Goal: Transaction & Acquisition: Purchase product/service

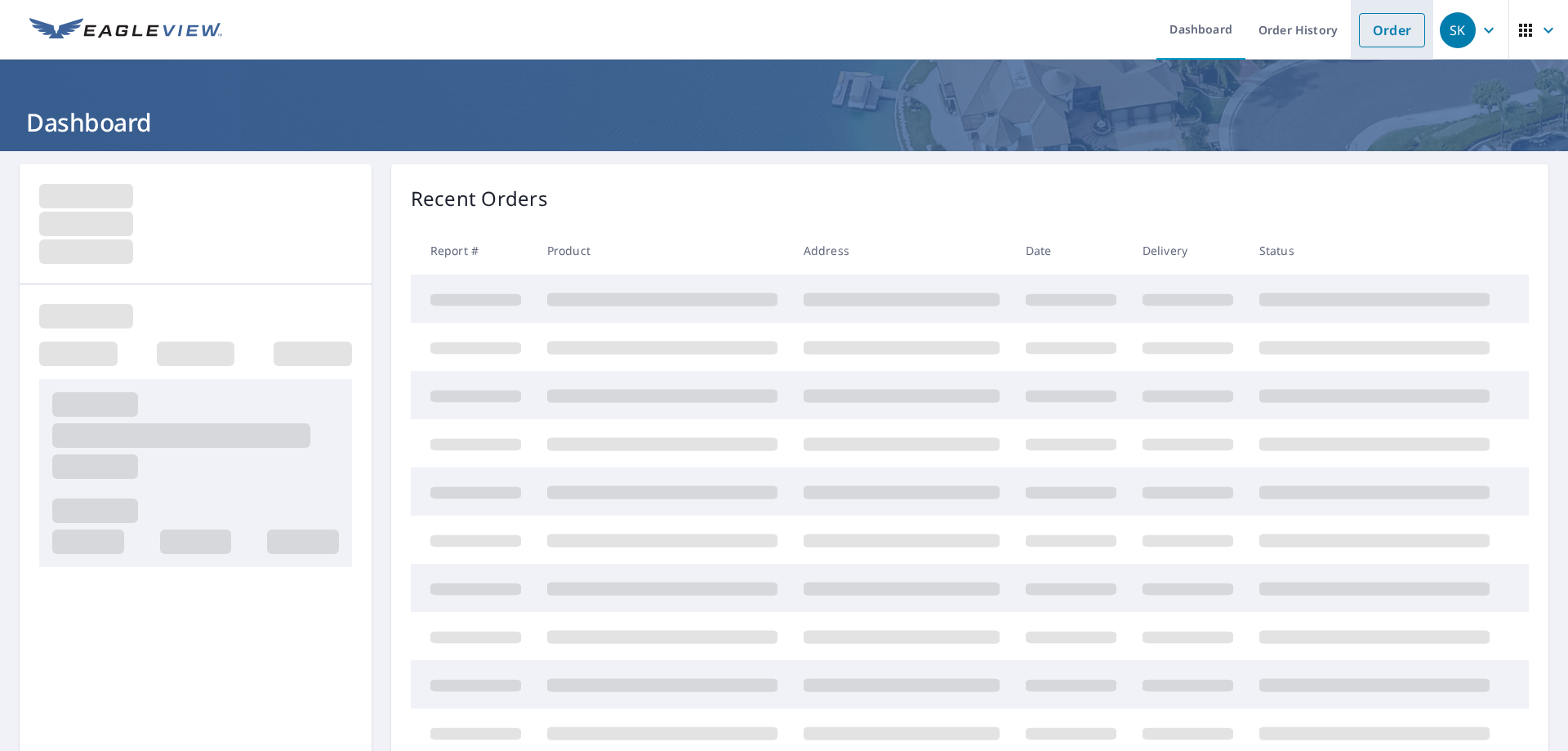
click at [1385, 32] on link "Order" at bounding box center [1391, 30] width 66 height 35
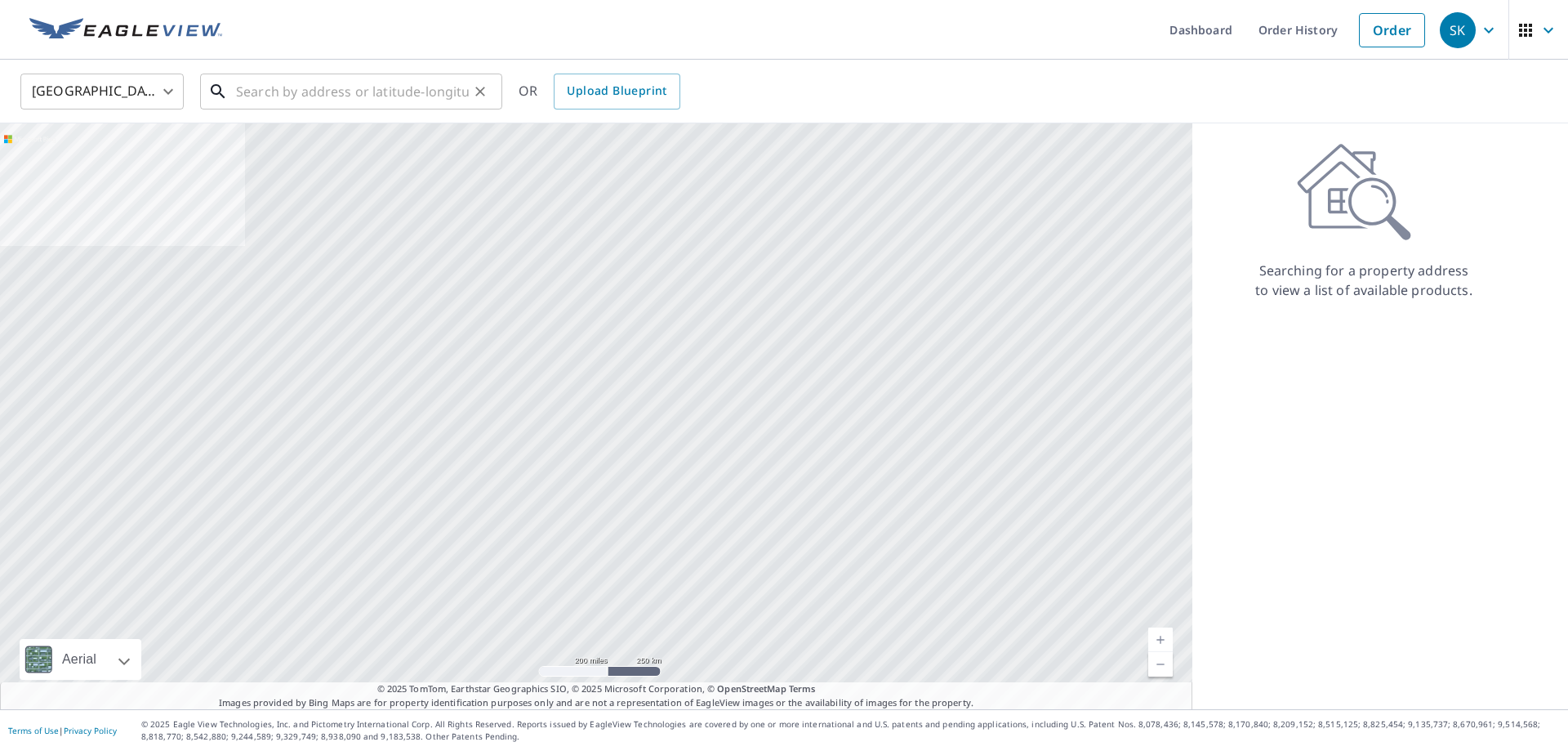
click at [334, 96] on input "text" at bounding box center [352, 91] width 232 height 46
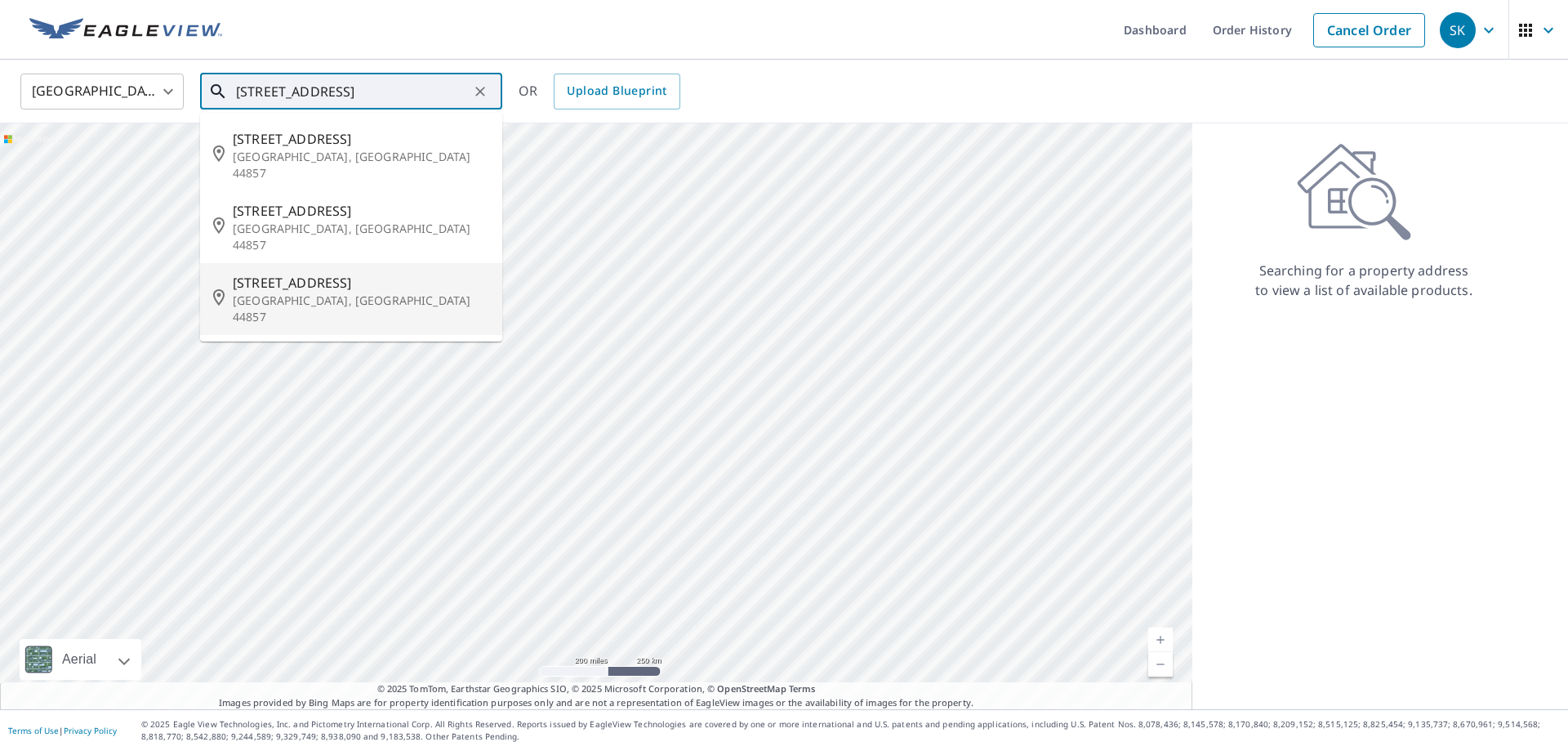
click at [318, 273] on span "[STREET_ADDRESS]" at bounding box center [360, 282] width 256 height 19
type input "[STREET_ADDRESS]"
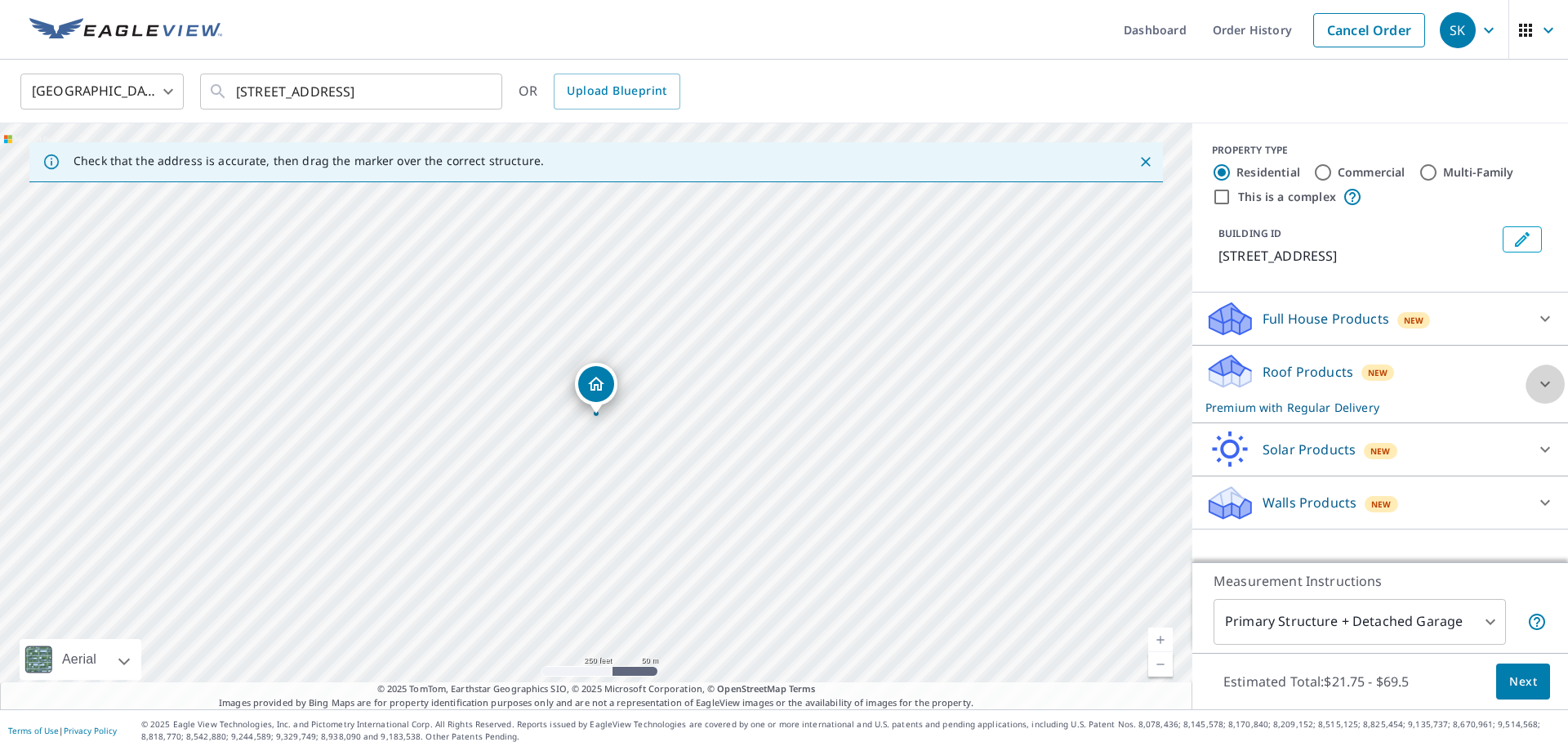
click at [1544, 392] on icon at bounding box center [1544, 383] width 19 height 19
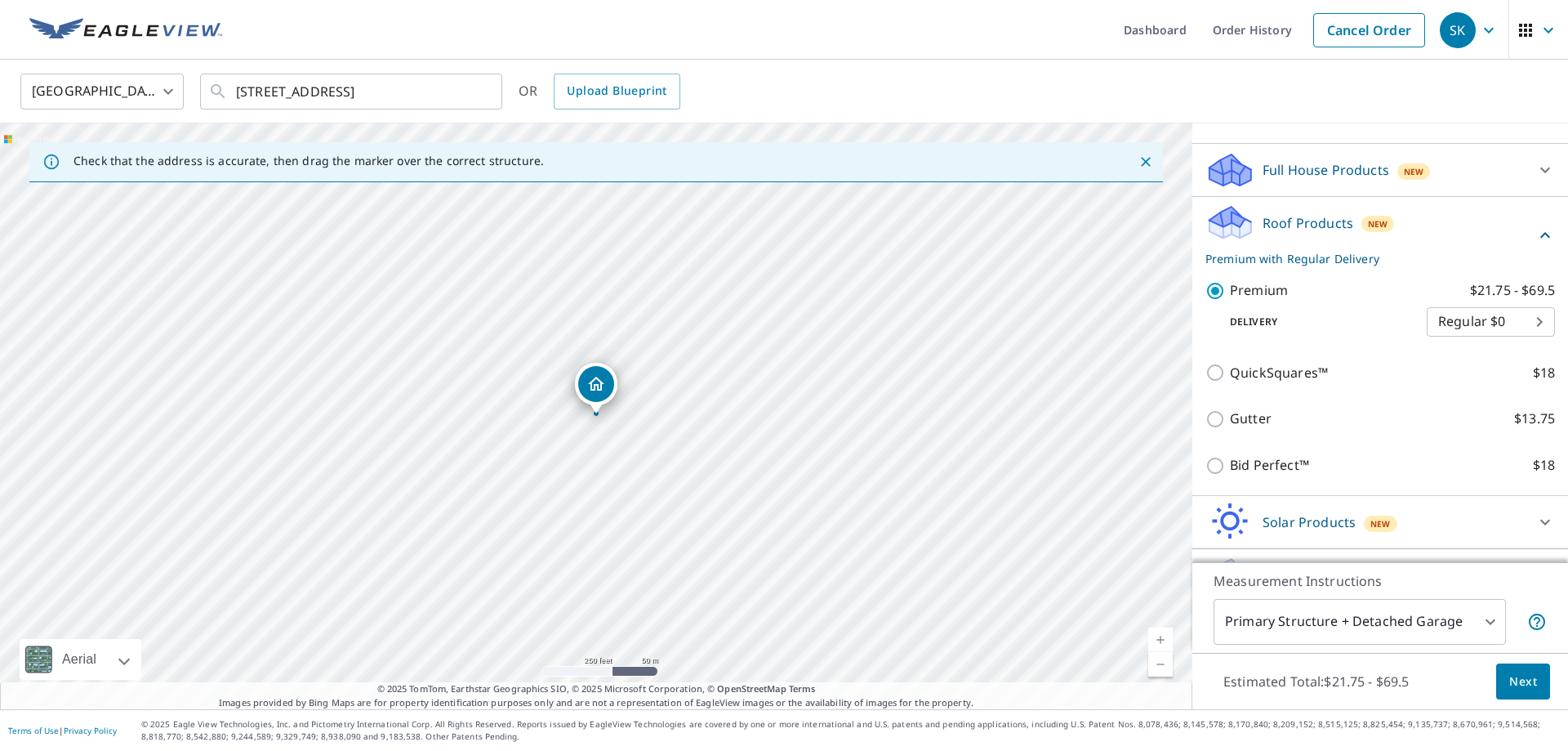
scroll to position [249, 0]
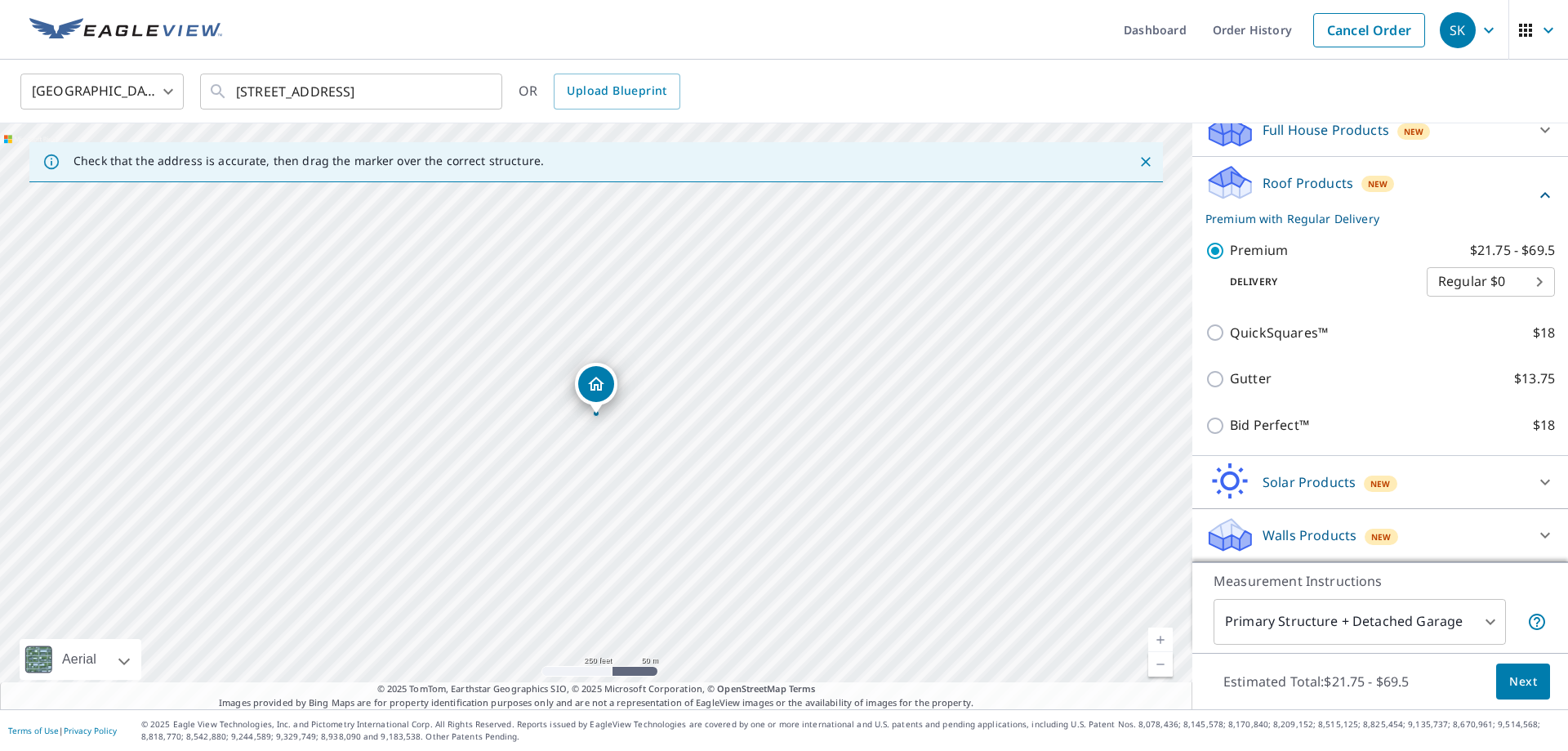
click at [1543, 525] on icon at bounding box center [1544, 534] width 19 height 19
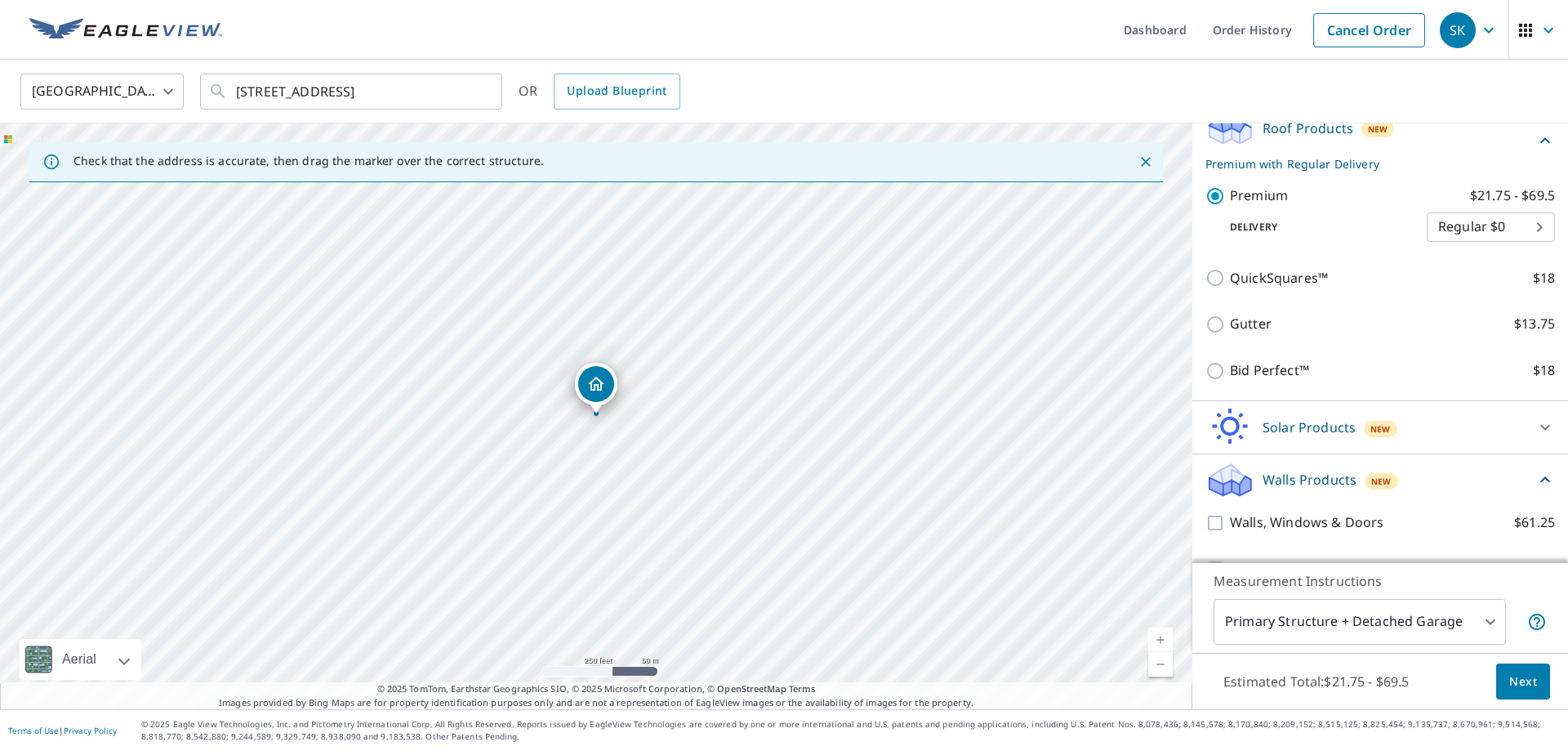
scroll to position [348, 0]
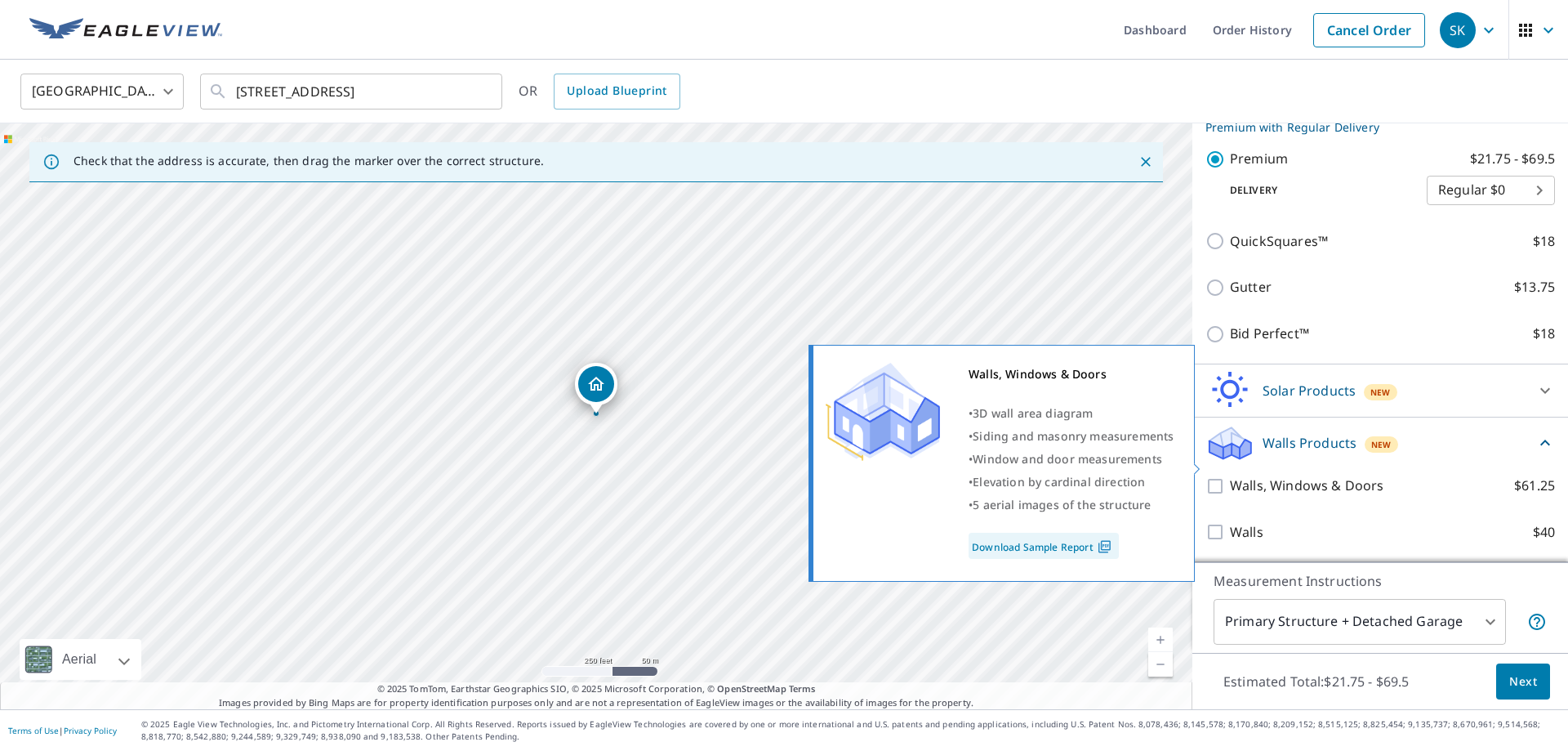
click at [1220, 476] on input "Walls, Windows & Doors $61.25" at bounding box center [1217, 485] width 25 height 19
checkbox input "true"
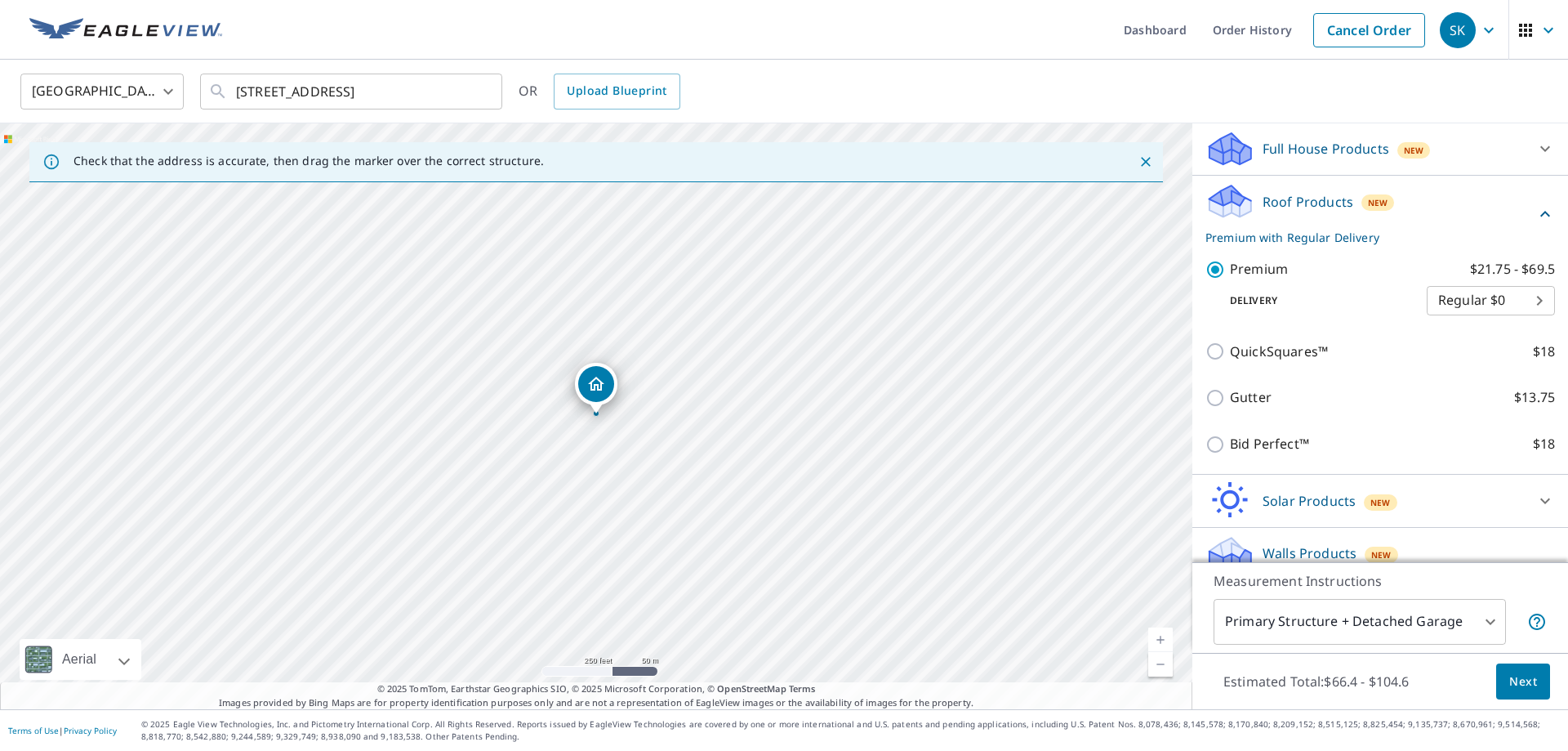
scroll to position [0, 0]
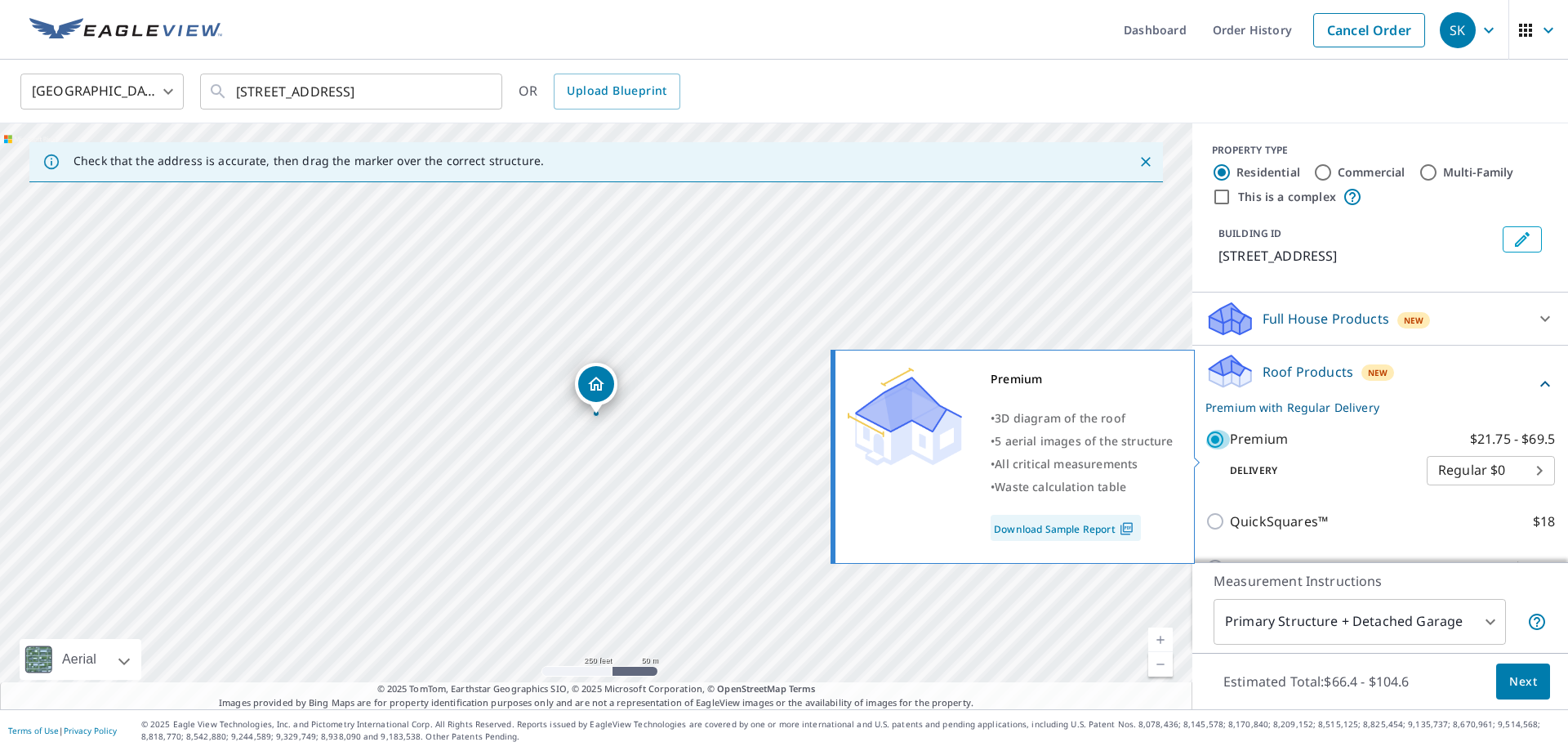
click at [1216, 449] on input "Premium $21.75 - $69.5" at bounding box center [1217, 439] width 25 height 19
checkbox input "false"
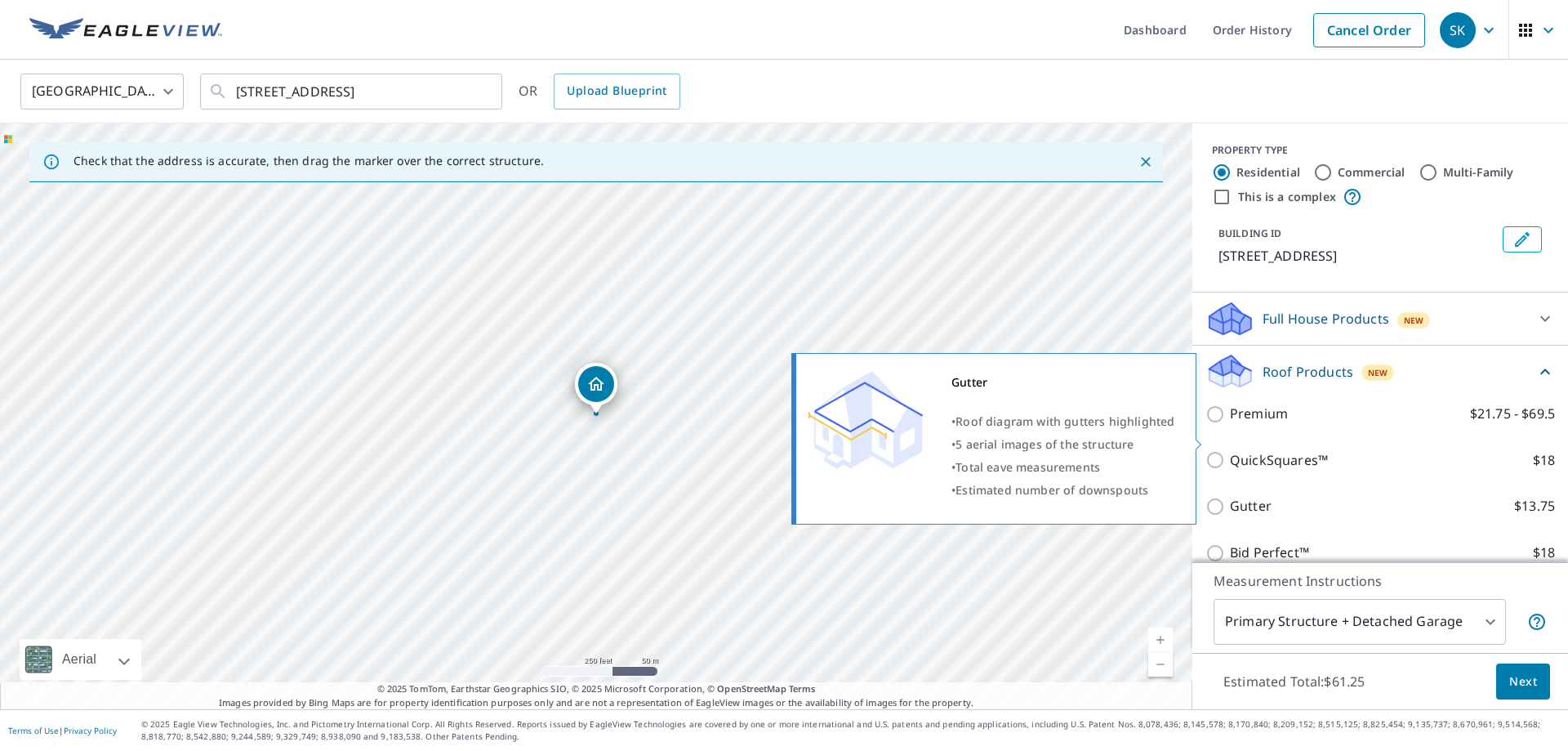
scroll to position [348, 0]
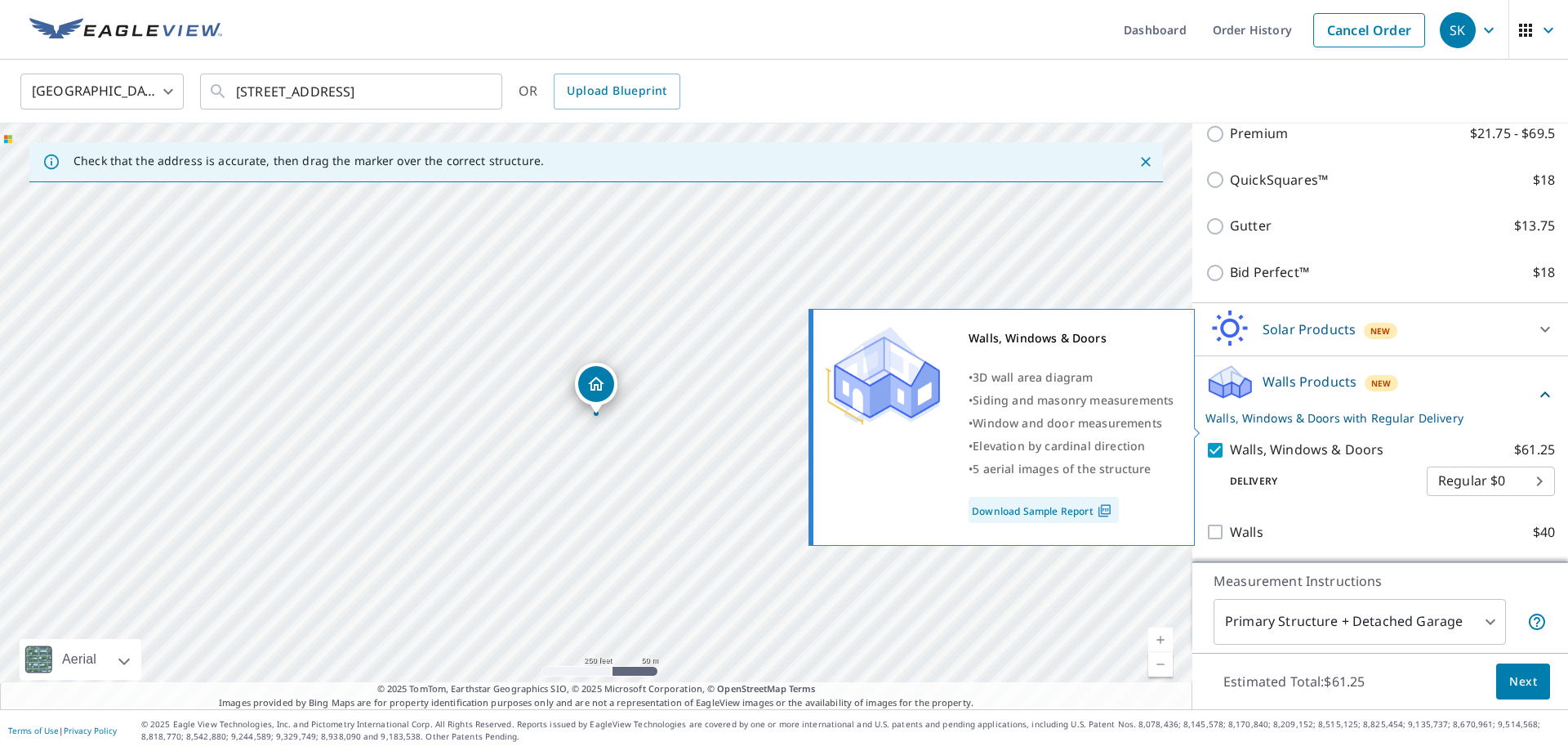
drag, startPoint x: 1213, startPoint y: 427, endPoint x: 1254, endPoint y: 425, distance: 41.0
click at [1212, 441] on input "Walls, Windows & Doors $61.25" at bounding box center [1217, 450] width 25 height 19
checkbox input "false"
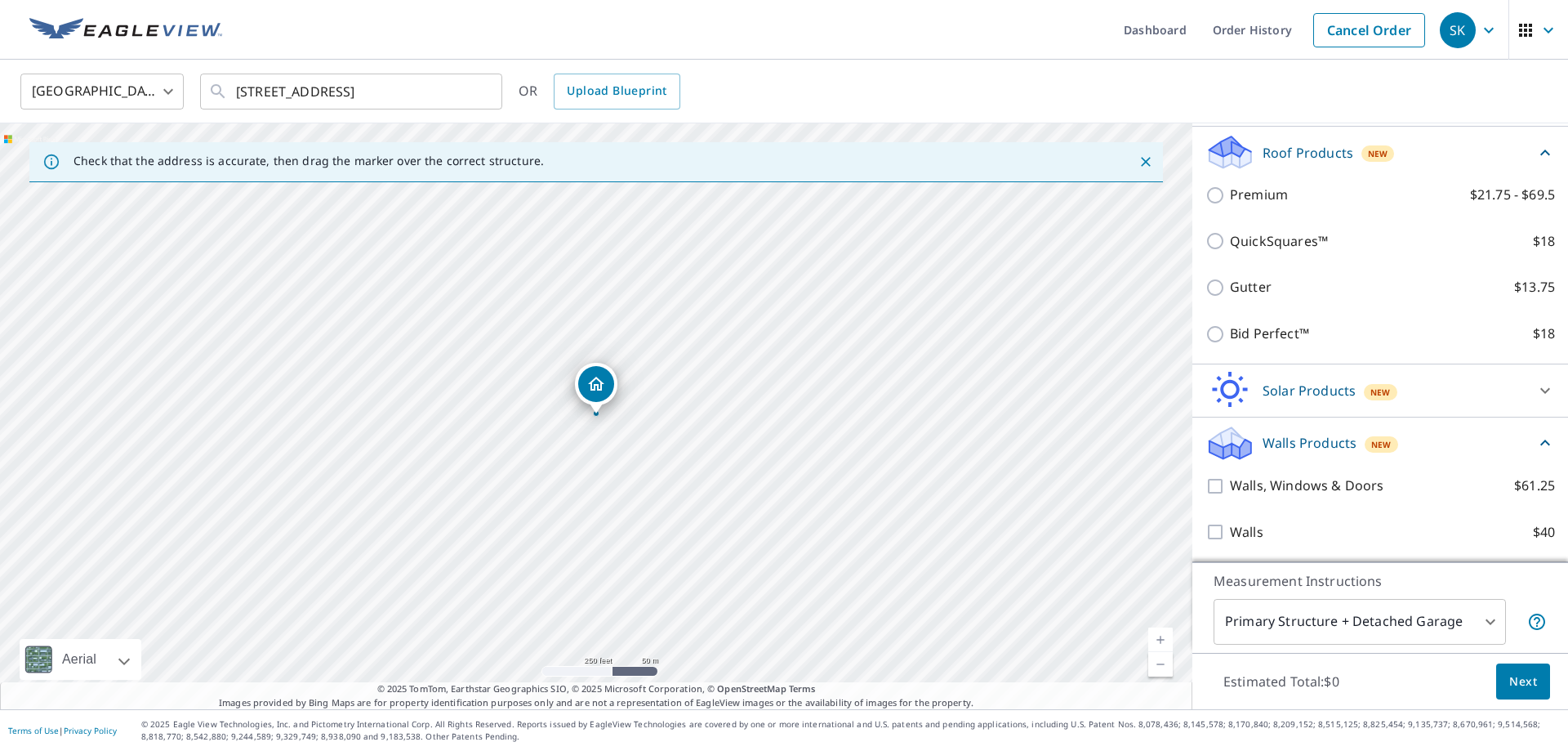
scroll to position [0, 0]
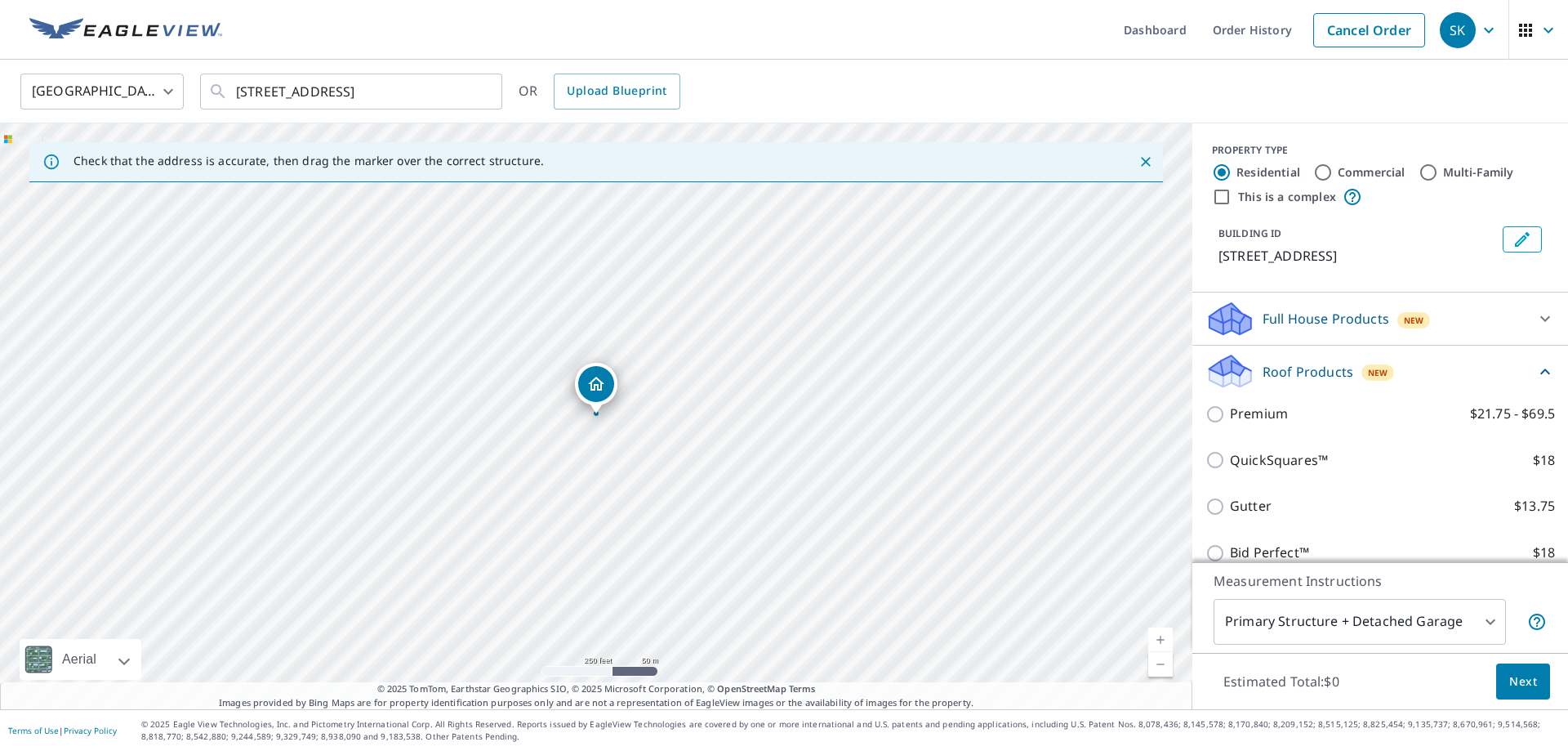
click at [1543, 324] on icon at bounding box center [1544, 318] width 19 height 19
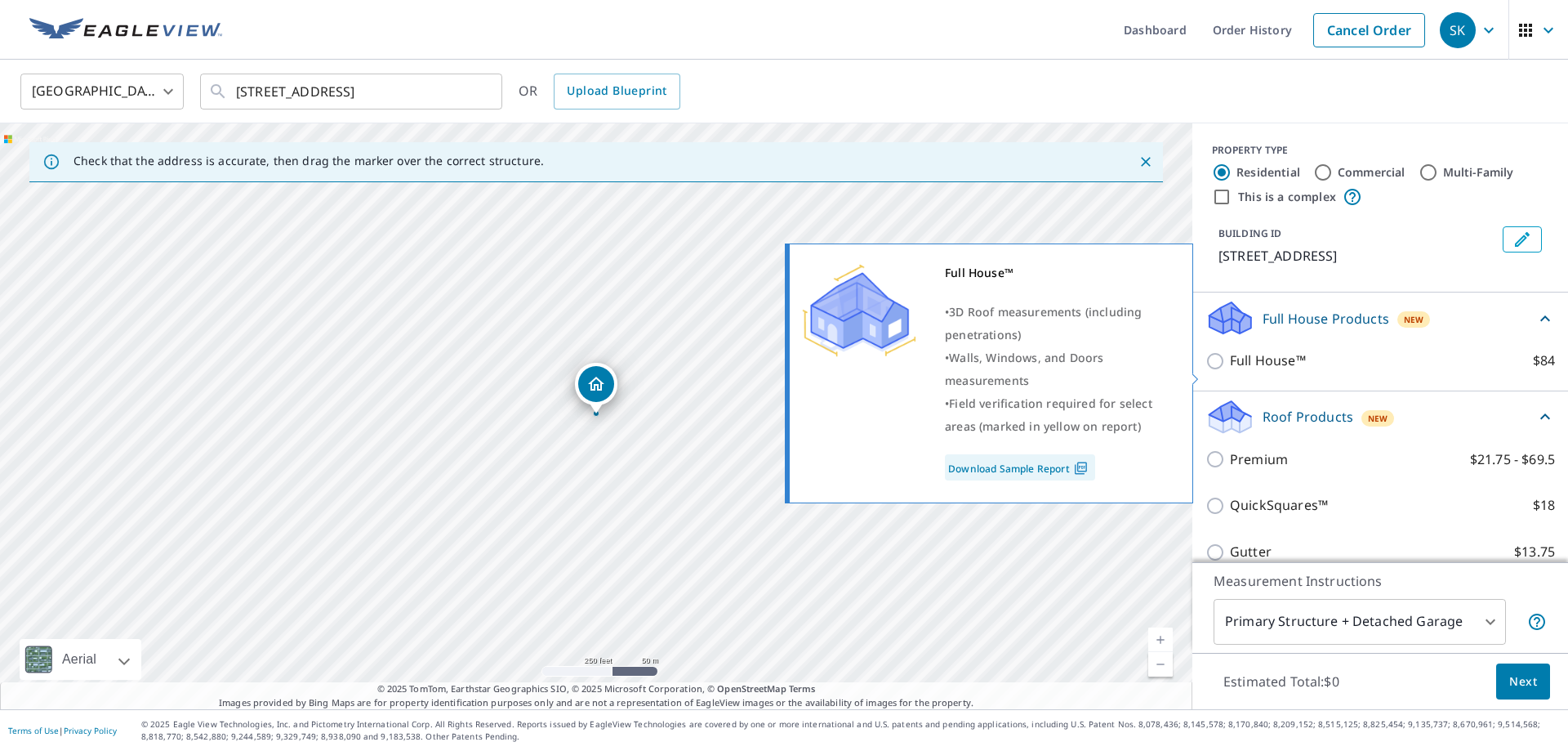
click at [1216, 371] on input "Full House™ $84" at bounding box center [1217, 360] width 25 height 19
checkbox input "true"
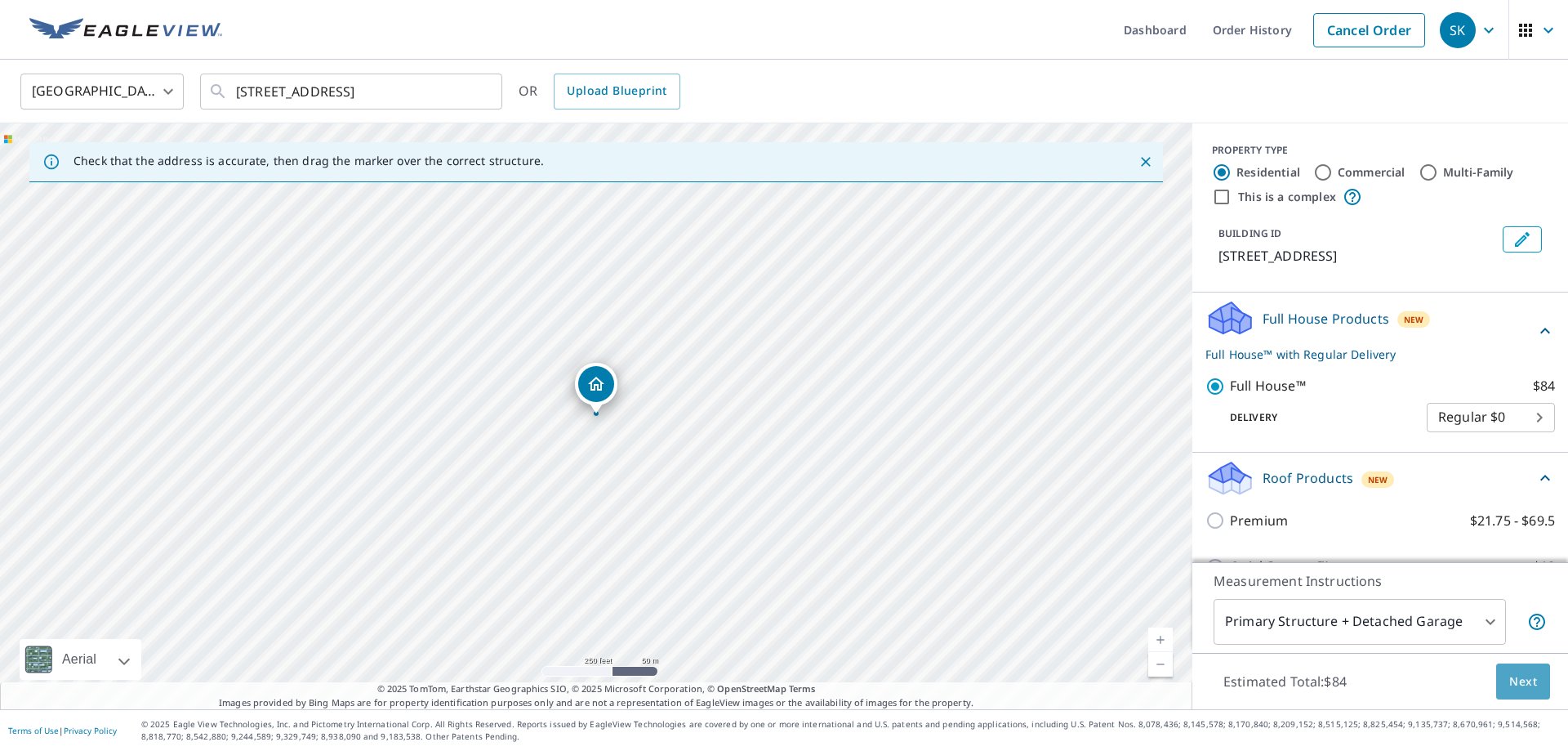
click at [1524, 673] on span "Next" at bounding box center [1522, 682] width 28 height 20
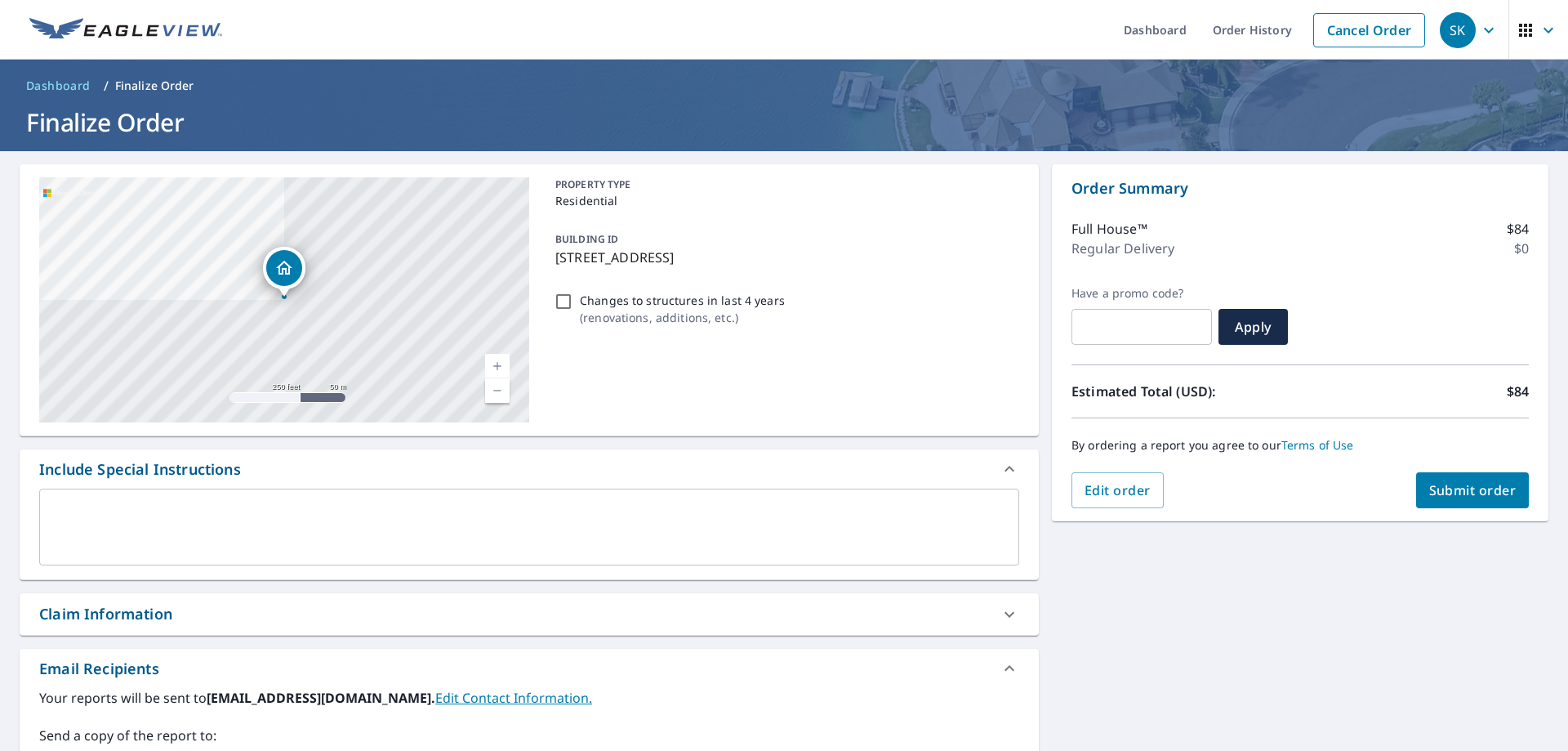
click at [1473, 484] on span "Submit order" at bounding box center [1472, 490] width 87 height 18
checkbox input "true"
